Goal: Information Seeking & Learning: Learn about a topic

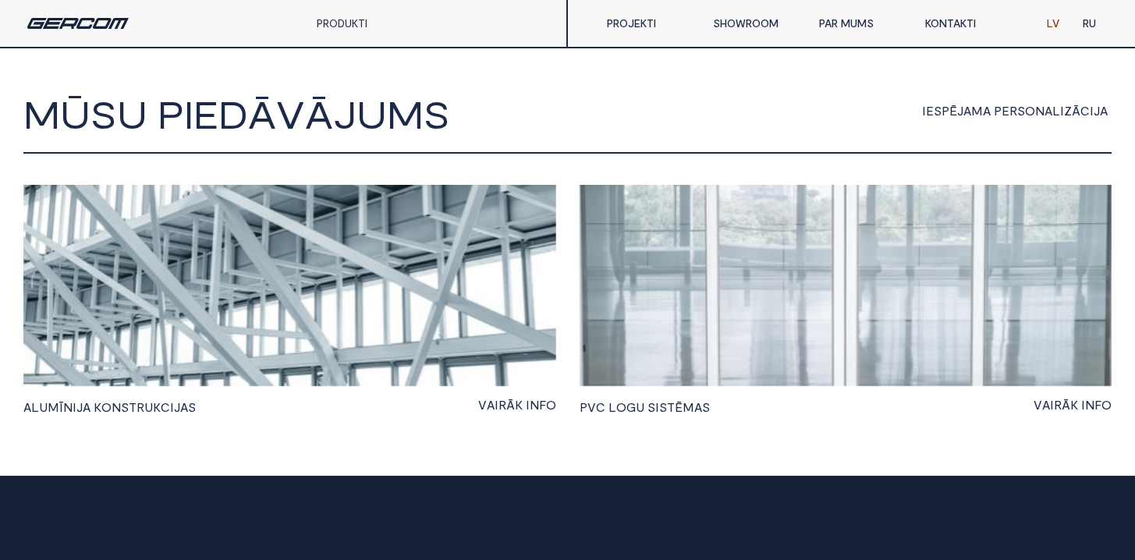
scroll to position [959, 0]
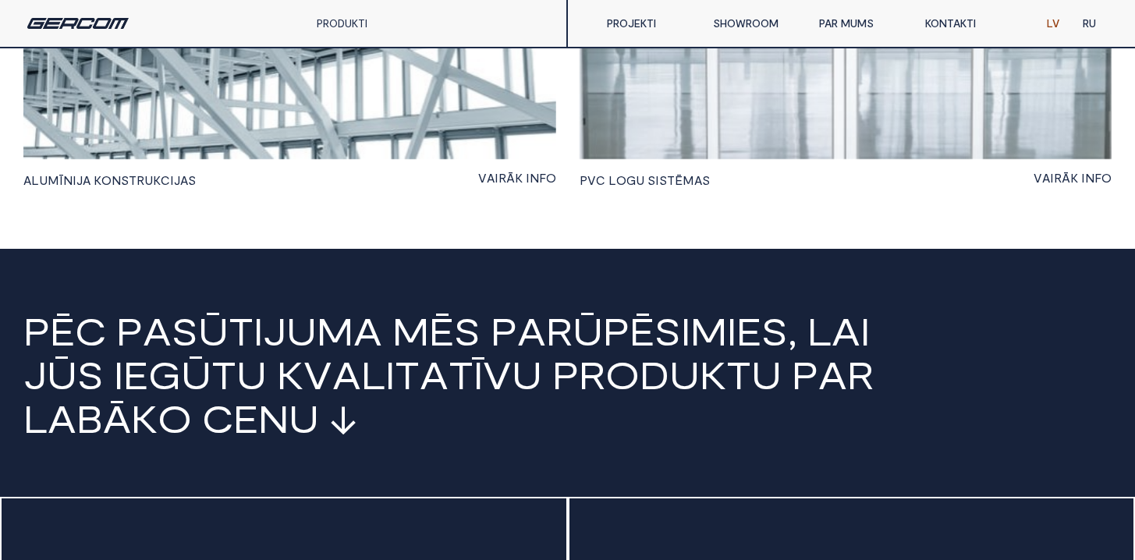
click at [95, 184] on span "K" at bounding box center [98, 180] width 8 height 14
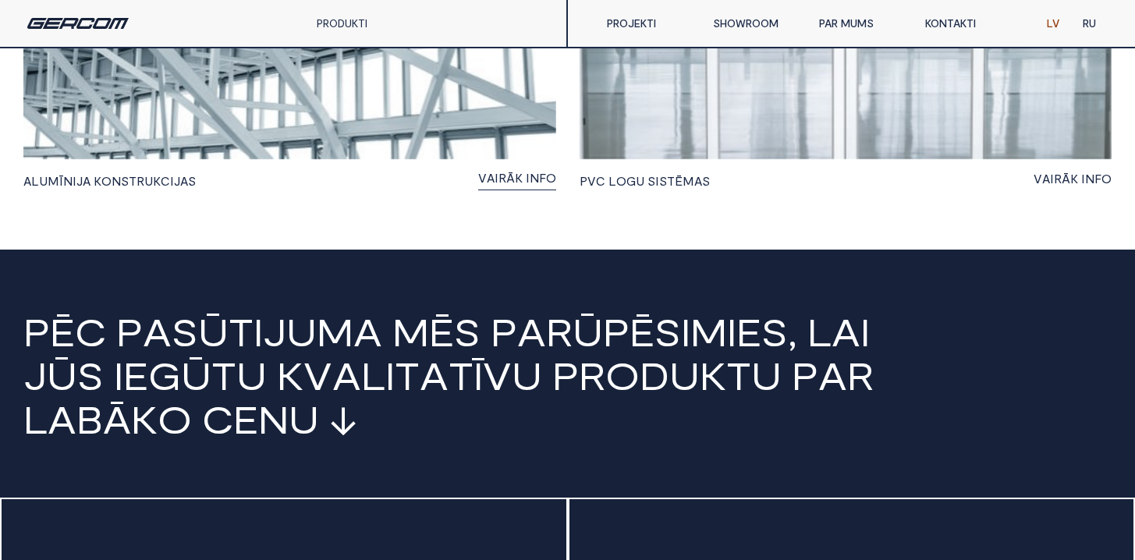
click at [521, 176] on span "K" at bounding box center [519, 178] width 8 height 12
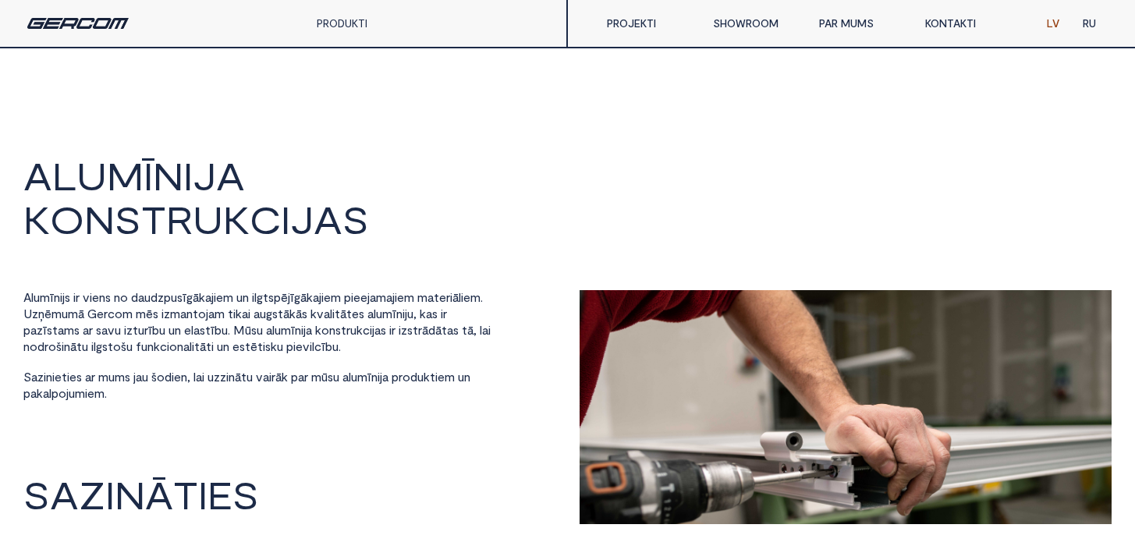
click at [84, 193] on span "U" at bounding box center [91, 175] width 30 height 39
click at [351, 16] on link "PRODUKTI" at bounding box center [342, 22] width 51 height 13
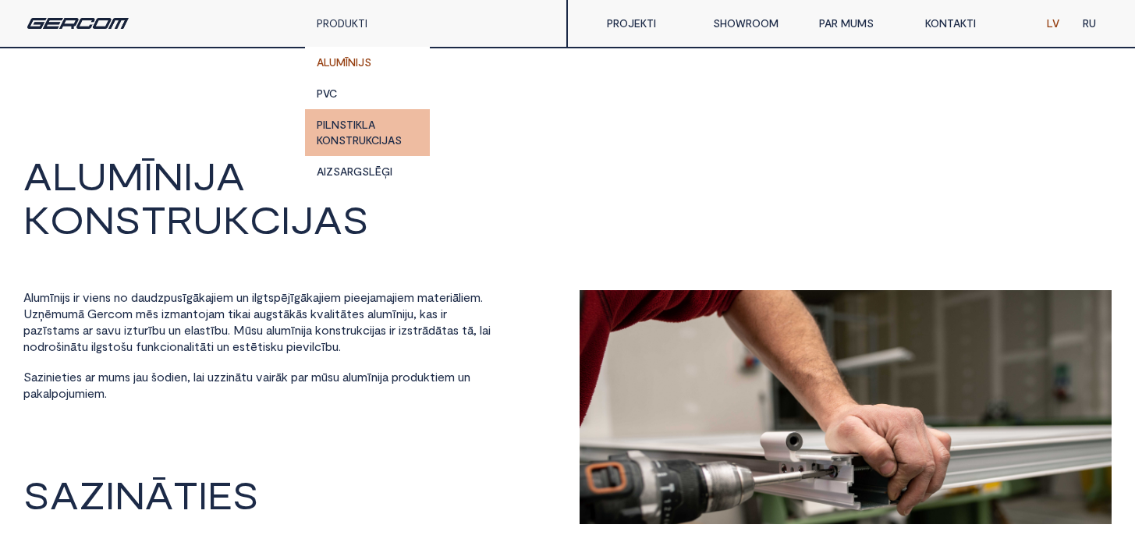
click at [352, 147] on link "PILNSTIKLA KONSTRUKCIJAS" at bounding box center [367, 132] width 125 height 47
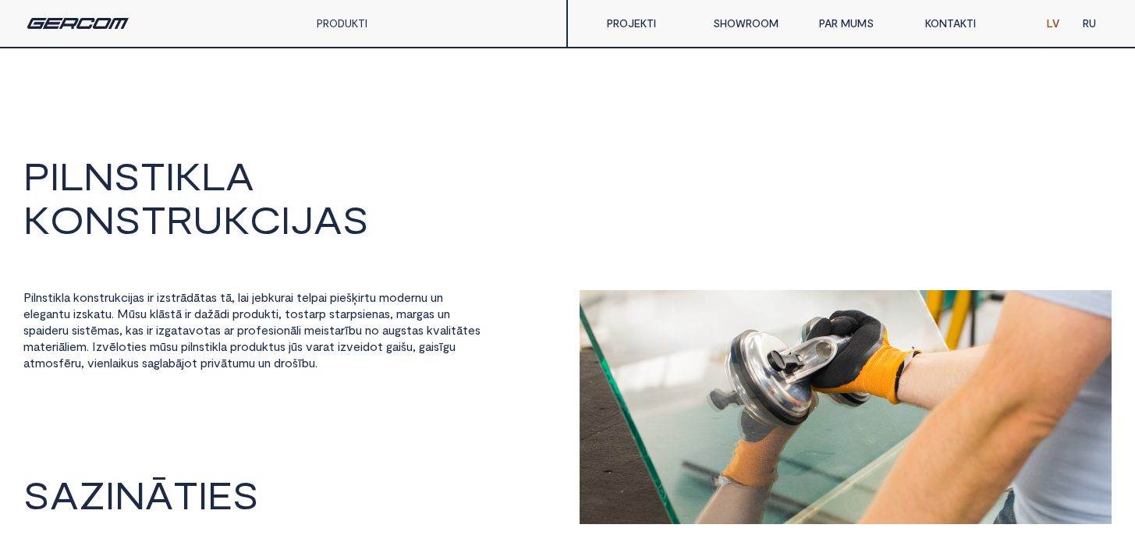
click at [859, 31] on link "PAR MUMS" at bounding box center [860, 23] width 106 height 31
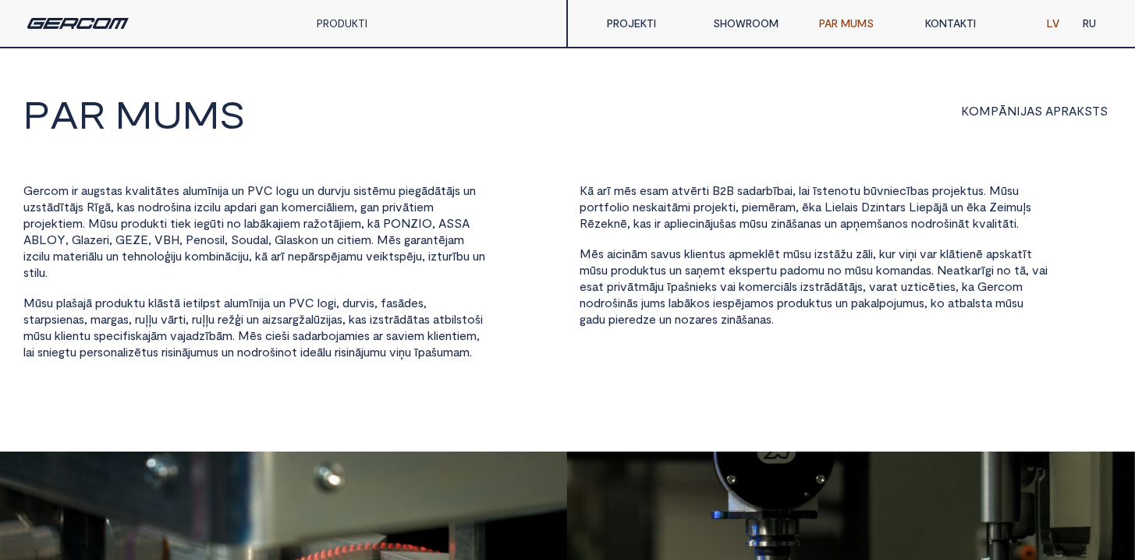
scroll to position [92, 0]
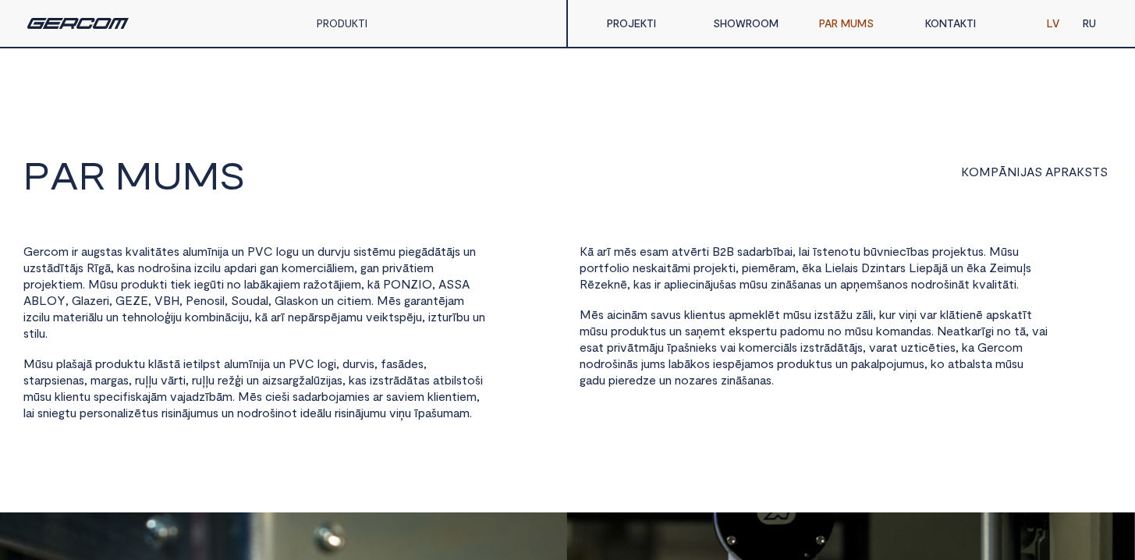
scroll to position [0, 0]
click at [330, 367] on div "G e r c o m i r a u g s t a s k v a l i t ā t e s a l u m ī n i j a u n P V C l…" at bounding box center [257, 333] width 468 height 178
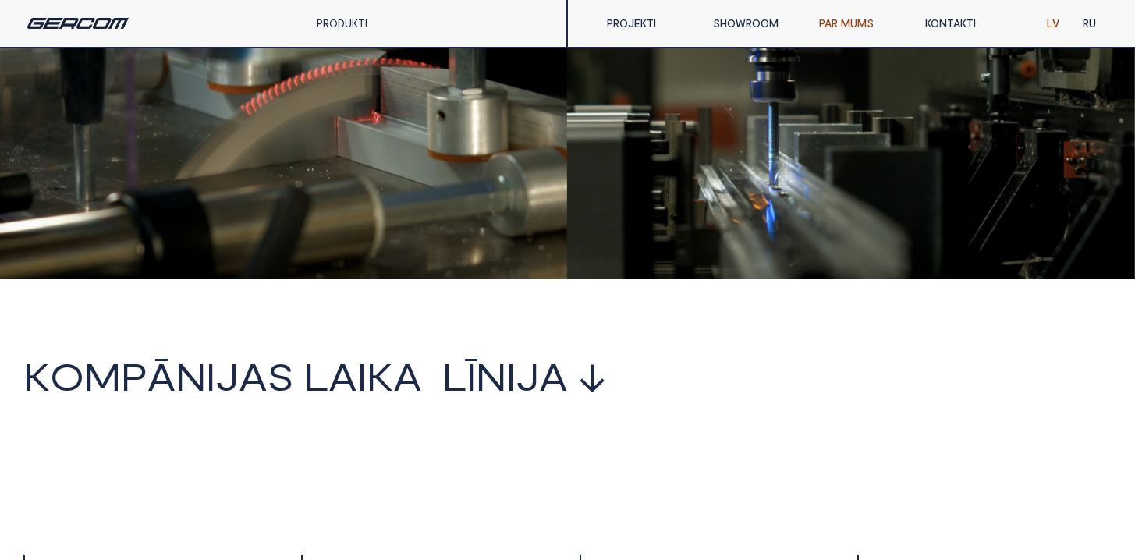
scroll to position [474, 0]
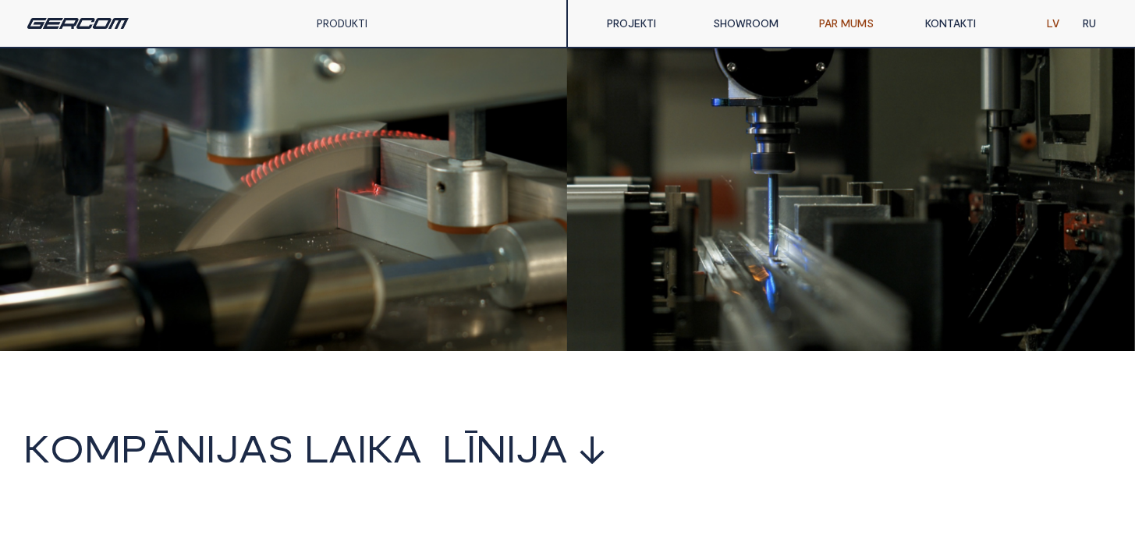
click at [302, 23] on div "PRODUKTI ALUMĪNIJS PVC PILNSTIKLA KONSTRUKCIJAS AIZSARGSLĒĢI" at bounding box center [284, 23] width 568 height 47
click at [350, 22] on link "PRODUKTI" at bounding box center [342, 22] width 51 height 13
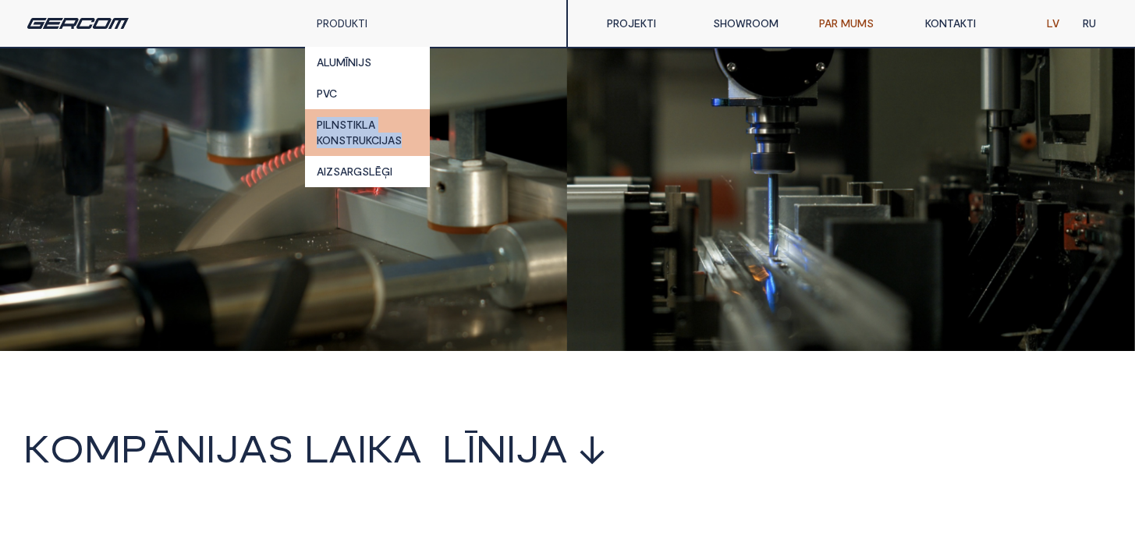
copy link "PILNSTIKLA KONSTRUKCIJAS"
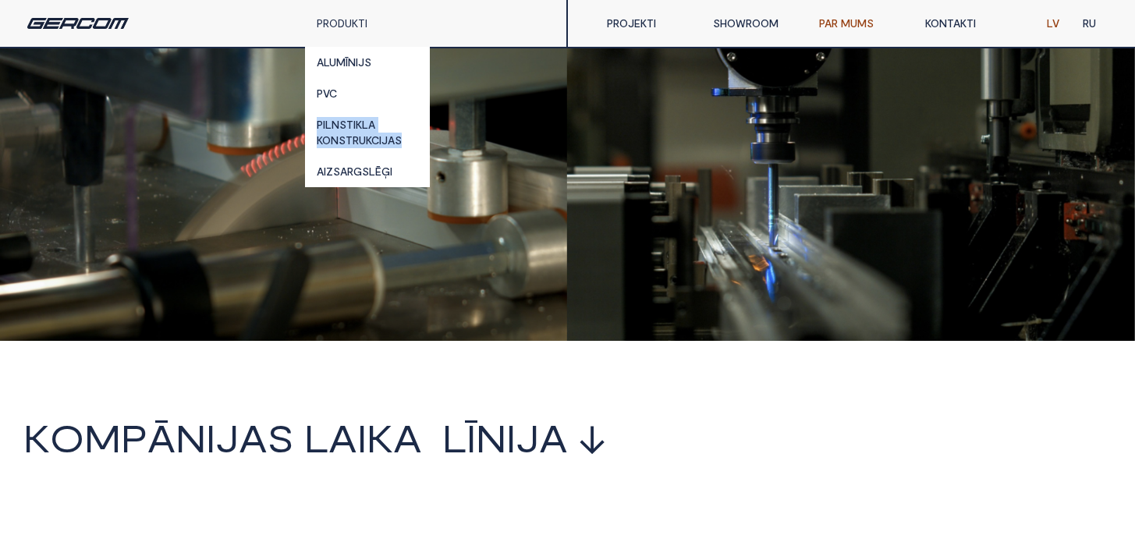
scroll to position [496, 0]
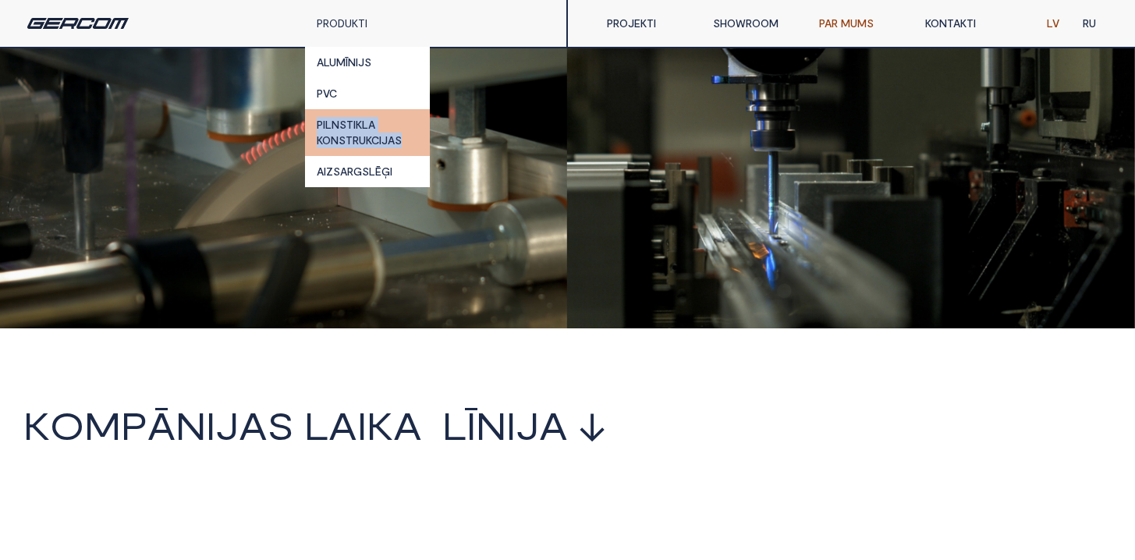
click at [347, 118] on link "PILNSTIKLA KONSTRUKCIJAS" at bounding box center [367, 132] width 125 height 47
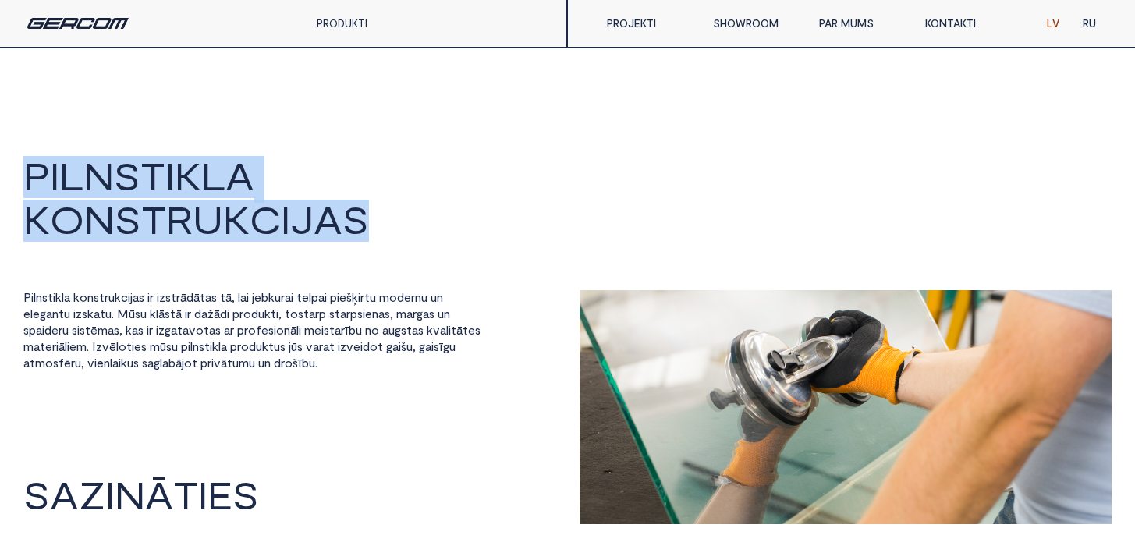
drag, startPoint x: 15, startPoint y: 173, endPoint x: 481, endPoint y: 270, distance: 476.4
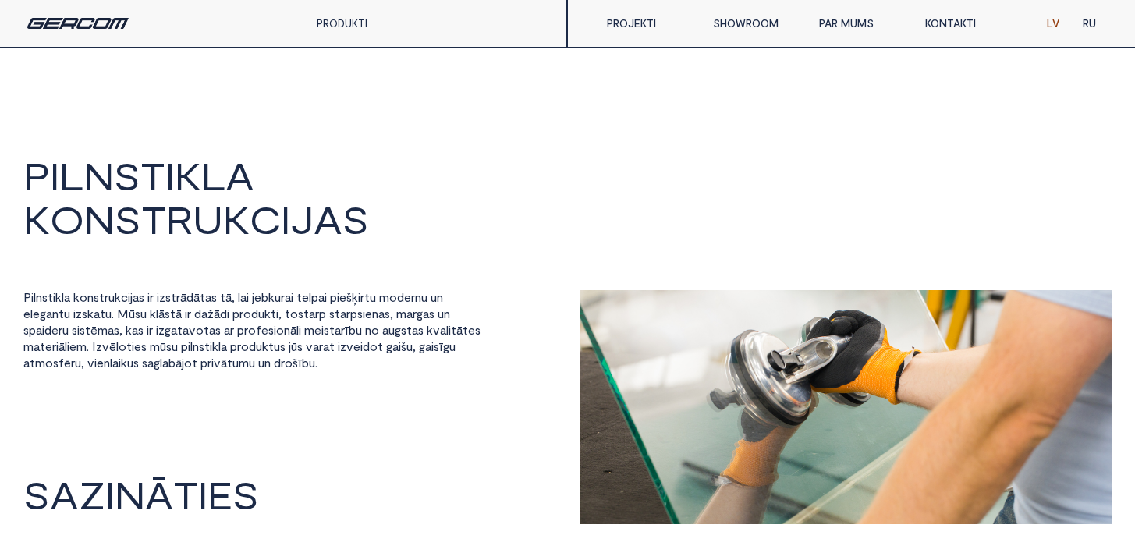
click at [40, 295] on span "n" at bounding box center [39, 297] width 6 height 14
drag, startPoint x: 23, startPoint y: 295, endPoint x: 151, endPoint y: 299, distance: 128.8
copy div "P i l n s t i k l a k o n s t r u k c i j a s"
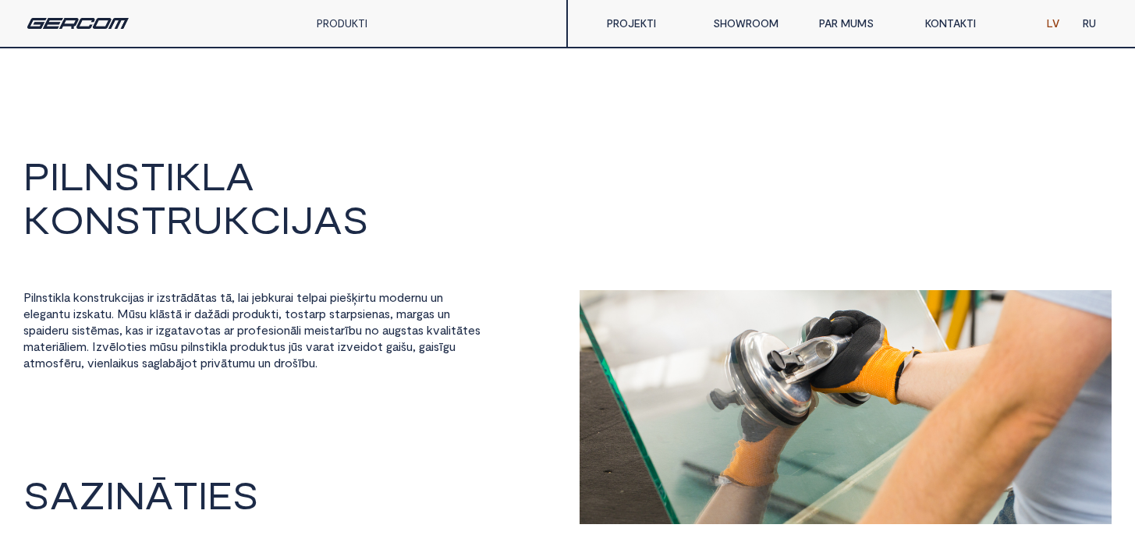
click at [384, 37] on div "PRODUKTI" at bounding box center [367, 23] width 125 height 47
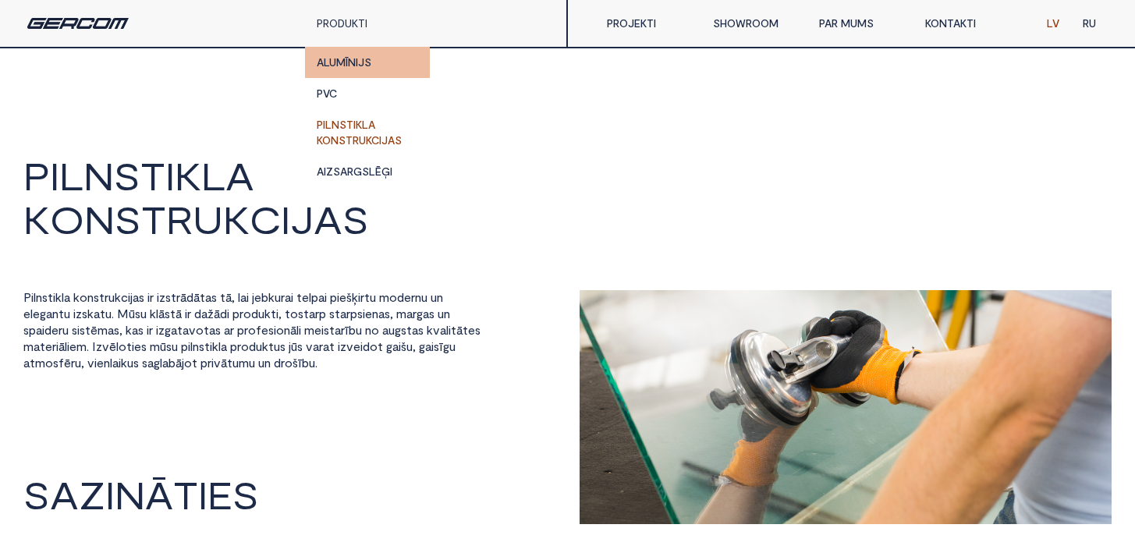
click at [372, 64] on link "ALUMĪNIJS" at bounding box center [367, 62] width 125 height 31
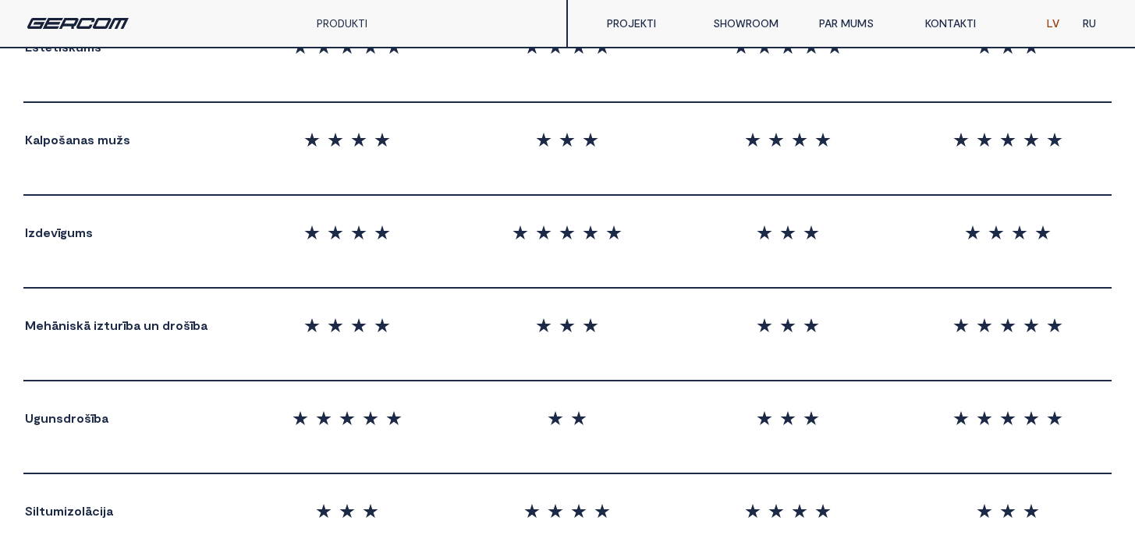
scroll to position [3017, 0]
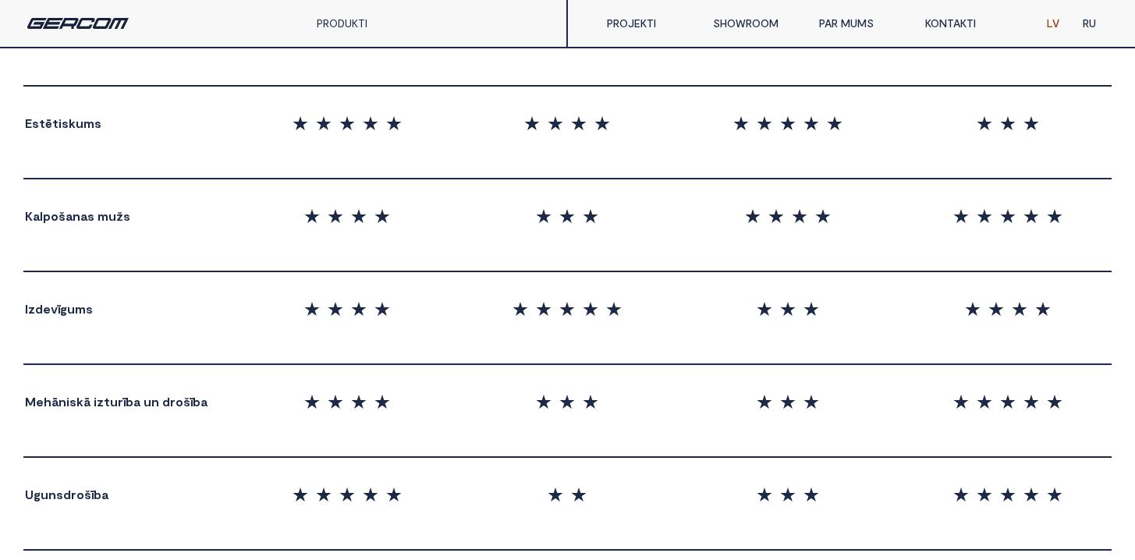
click at [332, 31] on div "PRODUKTI" at bounding box center [367, 23] width 125 height 47
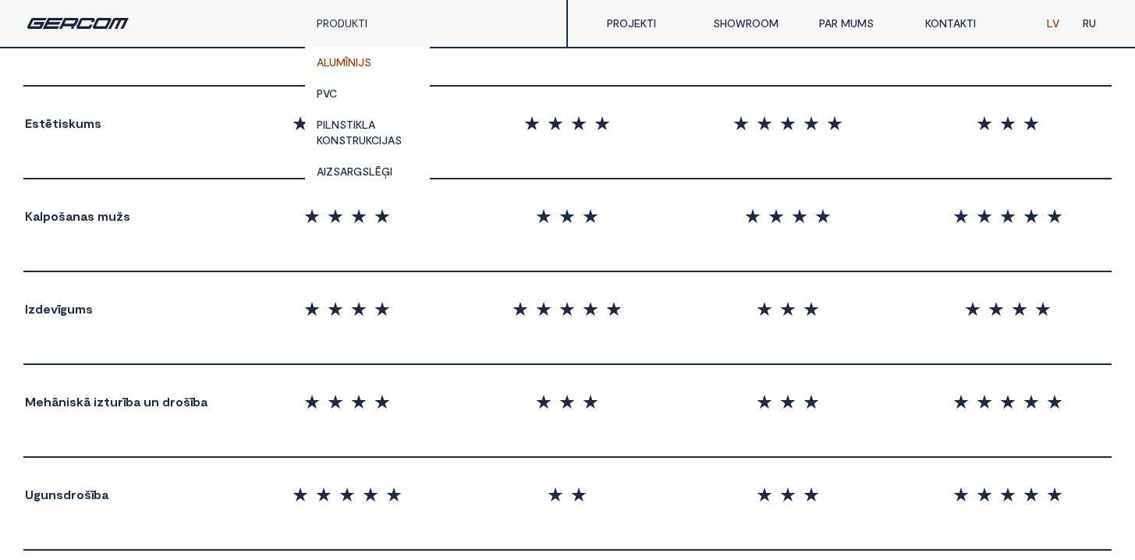
click at [844, 21] on link "PAR MUMS" at bounding box center [860, 23] width 106 height 31
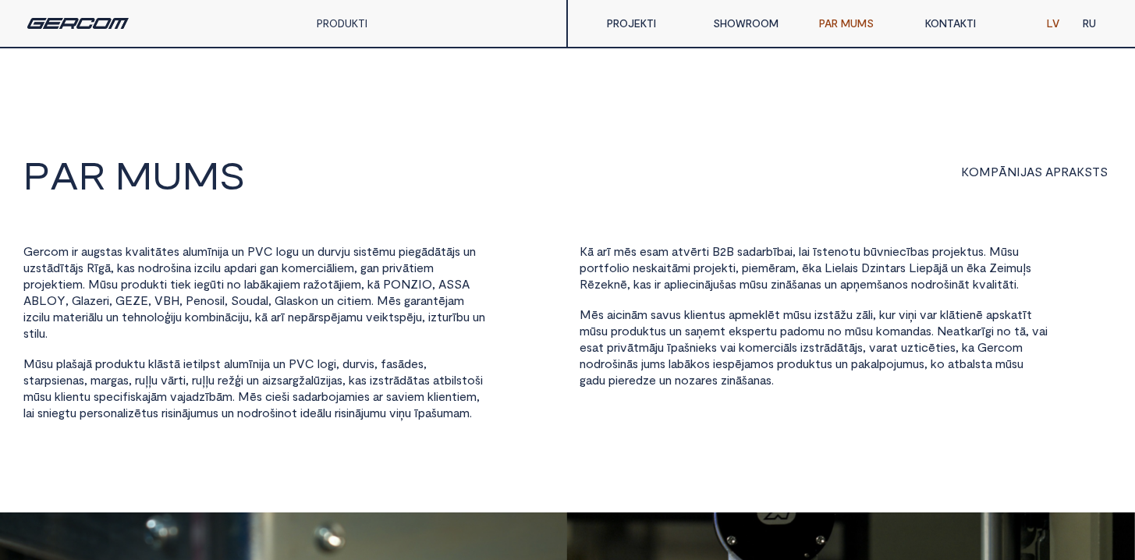
click at [332, 23] on link "PRODUKTI" at bounding box center [342, 22] width 51 height 13
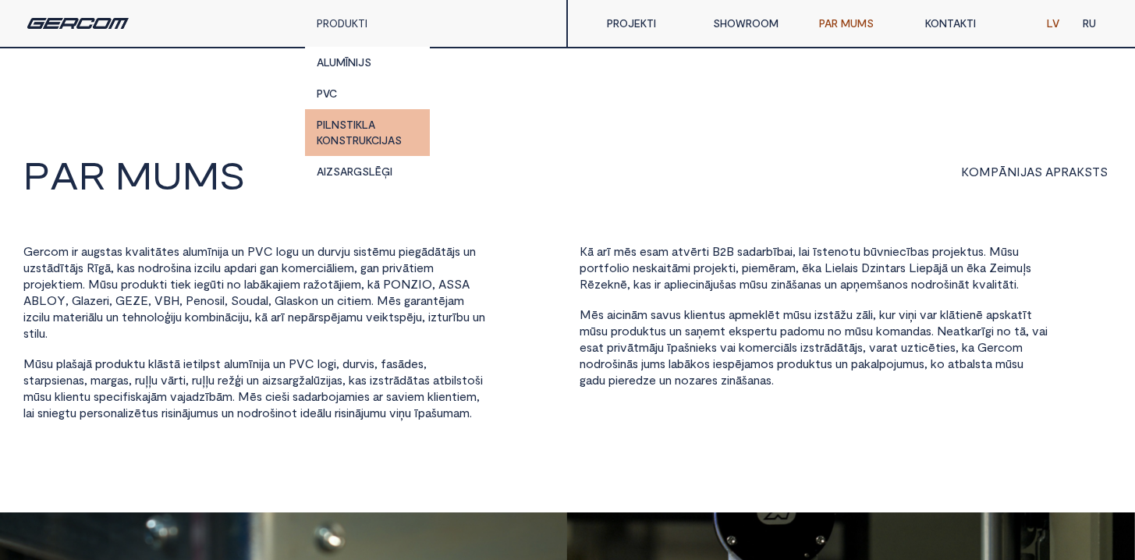
click at [360, 152] on link "PILNSTIKLA KONSTRUKCIJAS" at bounding box center [367, 132] width 125 height 47
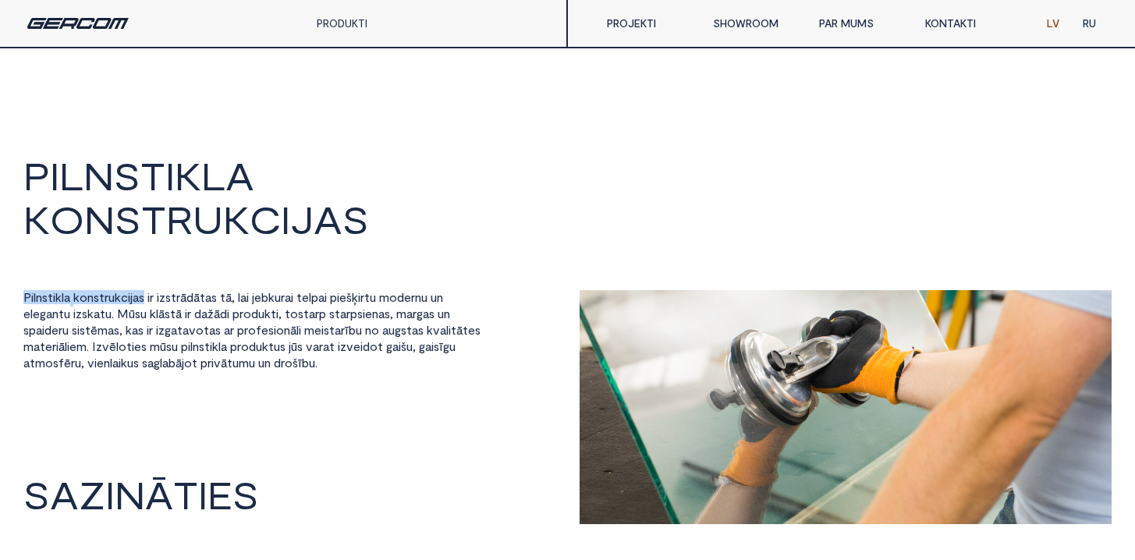
drag, startPoint x: 25, startPoint y: 297, endPoint x: 149, endPoint y: 293, distance: 124.1
click at [149, 293] on div "P i l n s t i k l a k o n s t r u k c i j a s i r i z s t r ā d ā t a s t ā , l…" at bounding box center [257, 331] width 468 height 82
copy div "P i l n s t i k l a k o n s t r u k c i j a s"
click at [94, 27] on img at bounding box center [77, 23] width 101 height 11
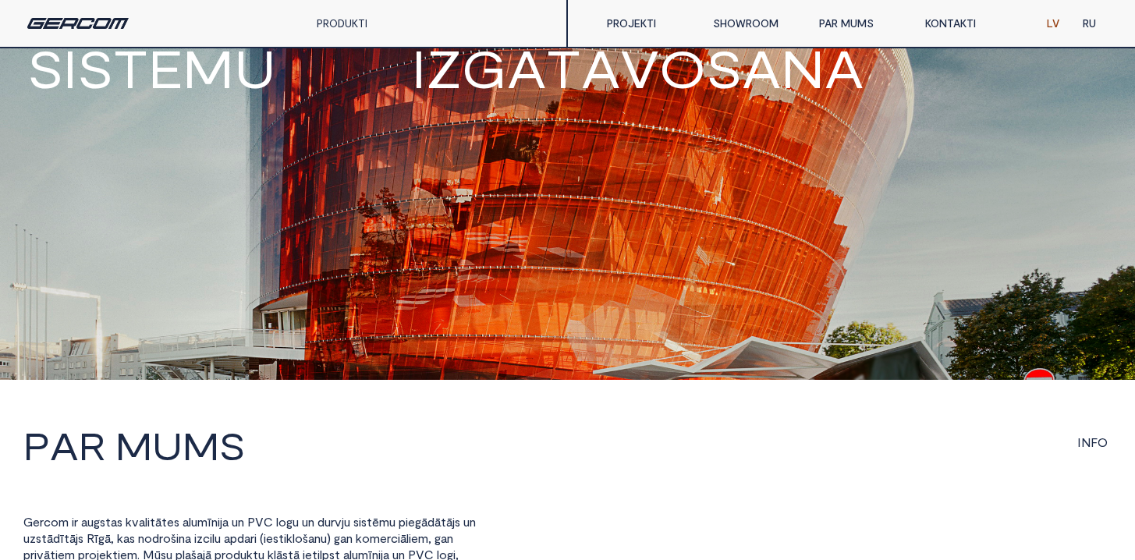
scroll to position [455, 0]
